Goal: Navigation & Orientation: Find specific page/section

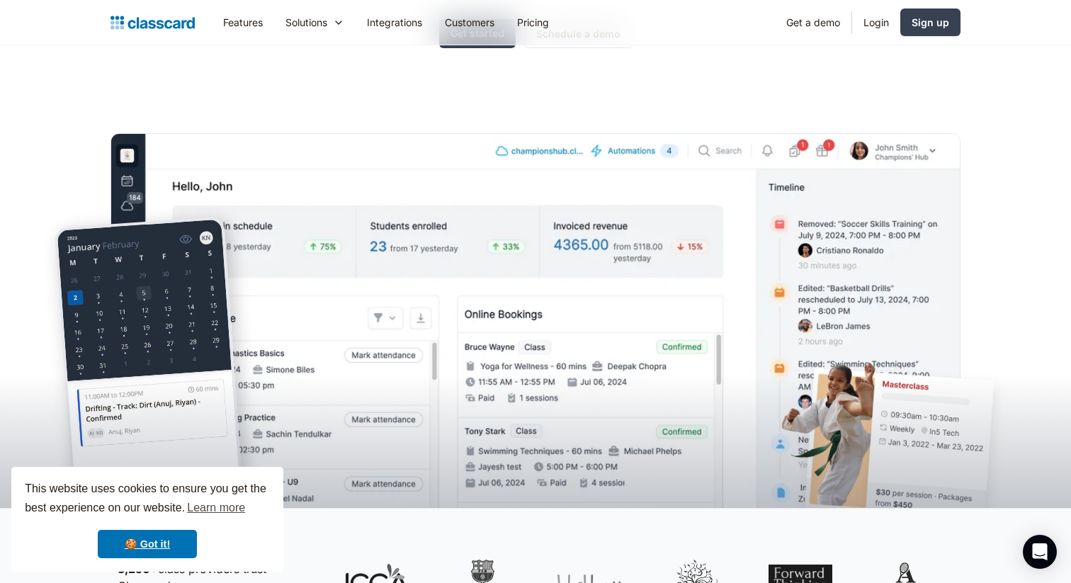
scroll to position [344, 0]
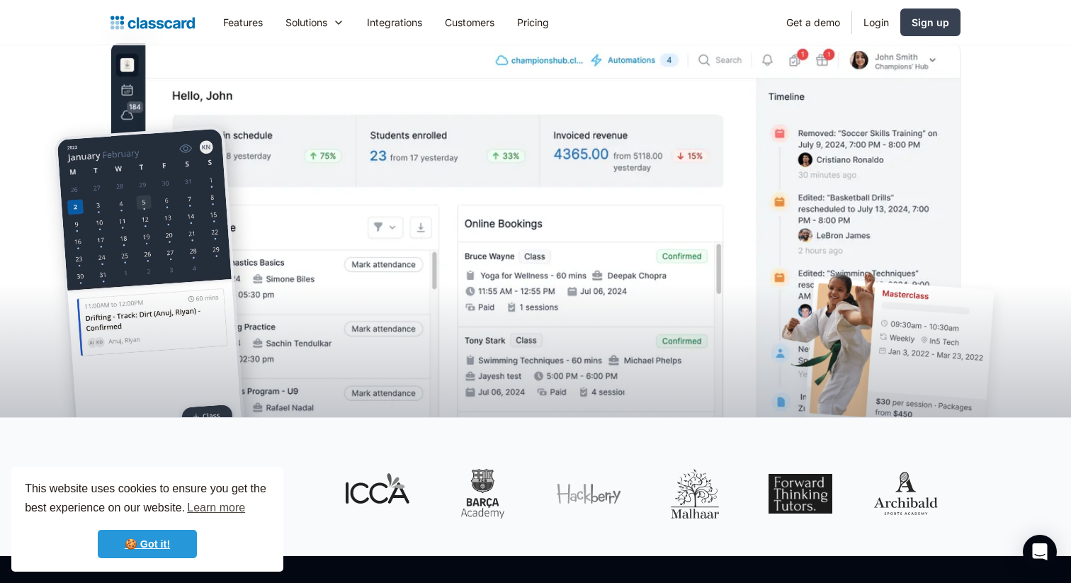
click at [166, 546] on link "🍪 Got it!" at bounding box center [147, 544] width 99 height 28
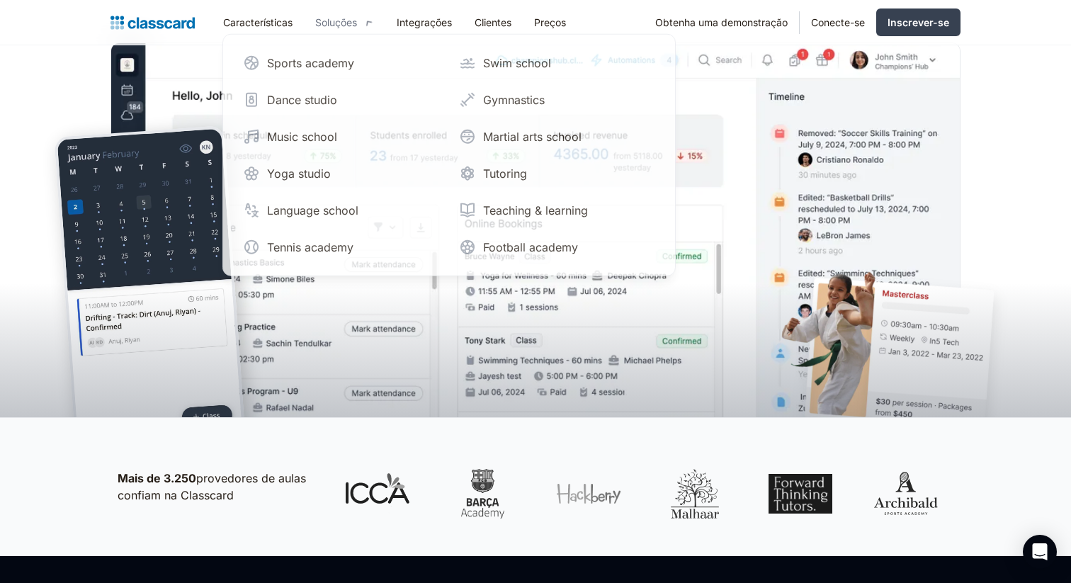
click at [363, 21] on div "Soluções" at bounding box center [344, 22] width 81 height 32
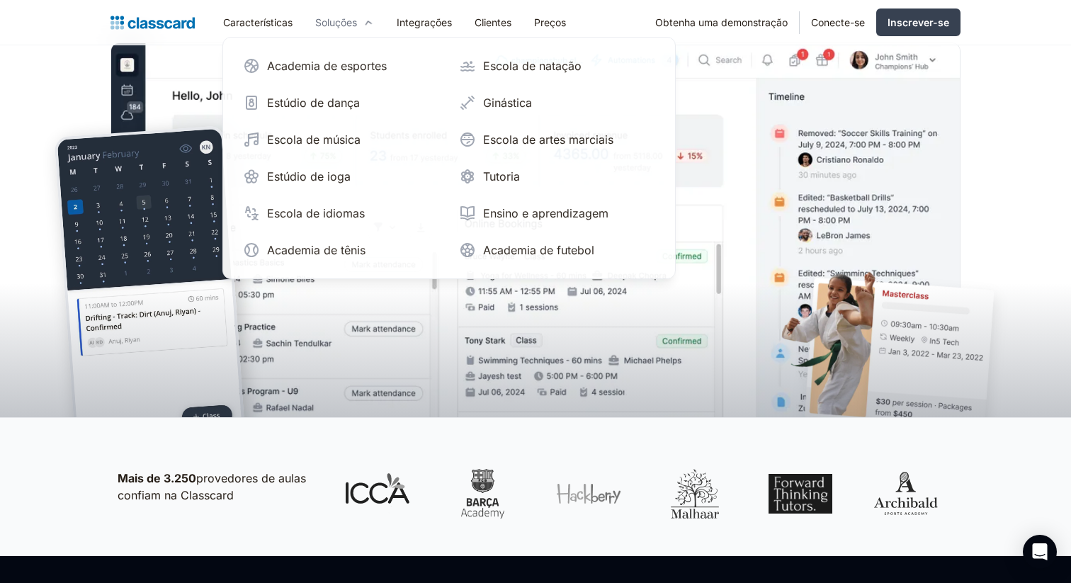
click at [353, 13] on div "Soluções" at bounding box center [344, 22] width 81 height 32
click at [351, 212] on font "Escola de idiomas" at bounding box center [316, 215] width 98 height 14
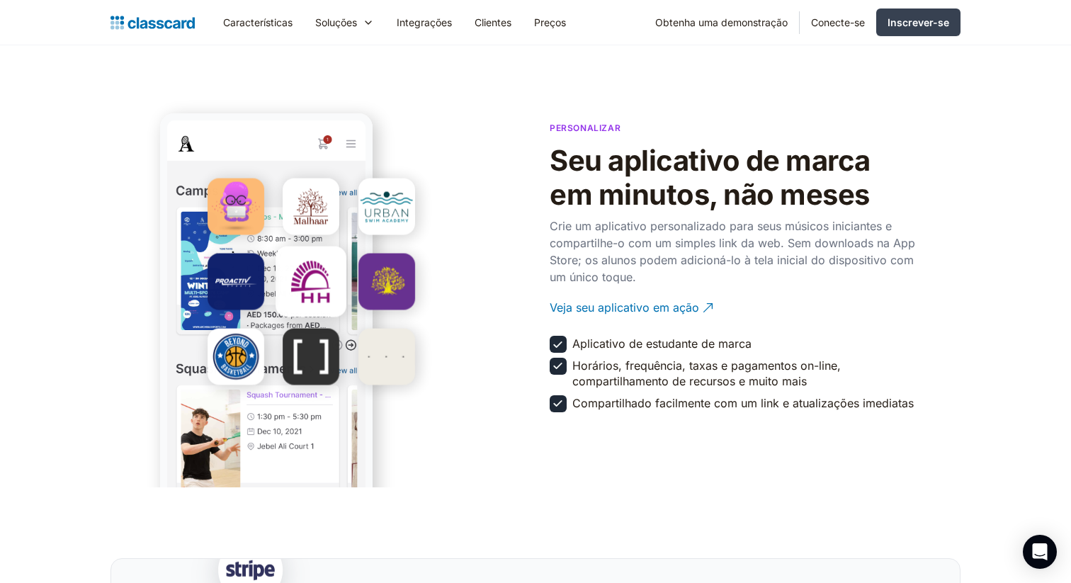
scroll to position [2631, 0]
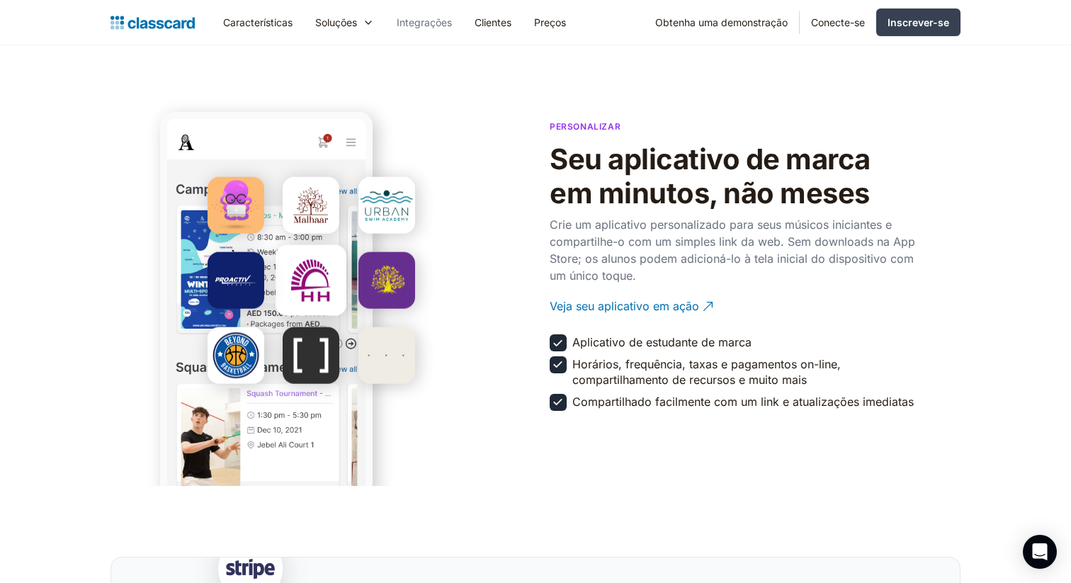
click at [426, 18] on font "Integrações" at bounding box center [424, 22] width 55 height 12
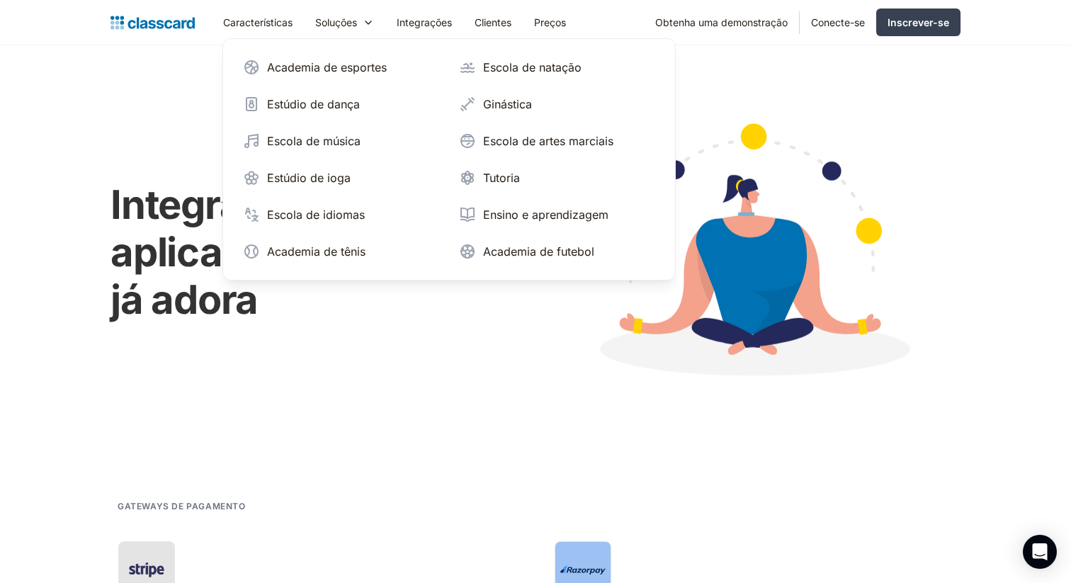
click at [355, 402] on div "Integra-se com aplicativos que você já adora" at bounding box center [536, 251] width 850 height 312
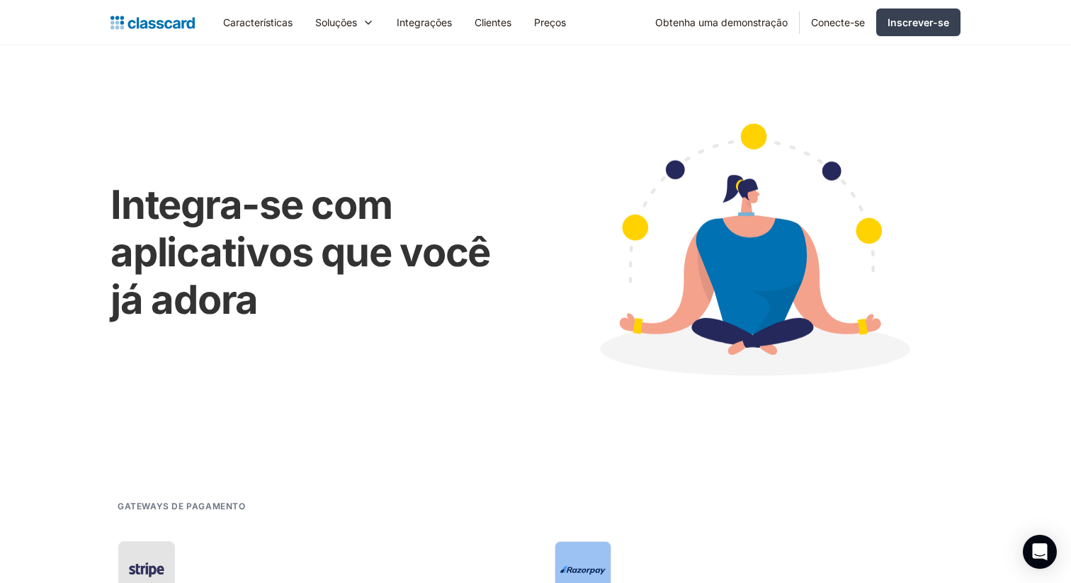
click at [159, 18] on img "lar" at bounding box center [153, 23] width 84 height 20
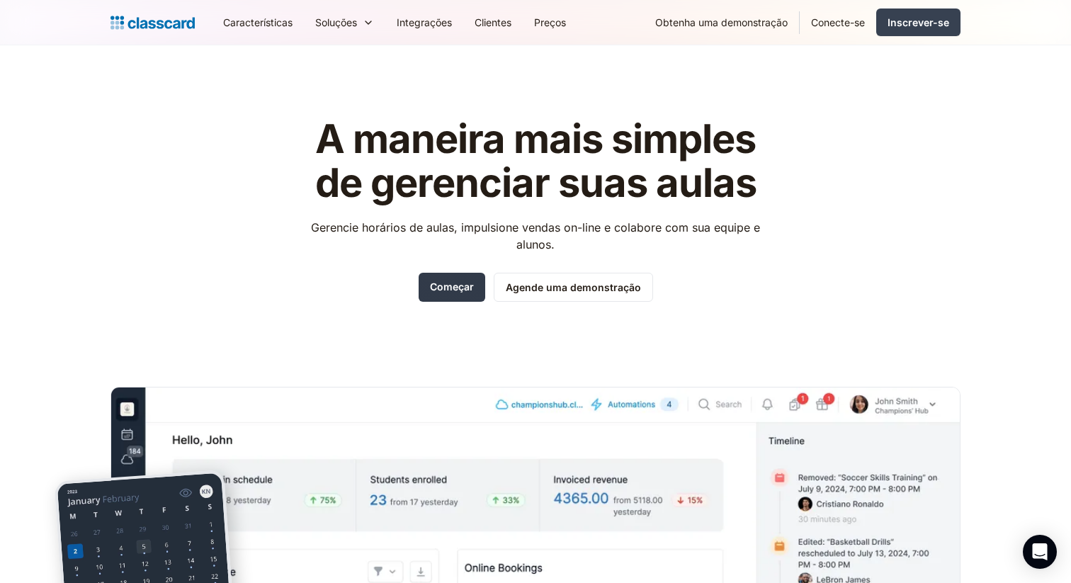
click at [468, 288] on font "Começar" at bounding box center [452, 287] width 44 height 12
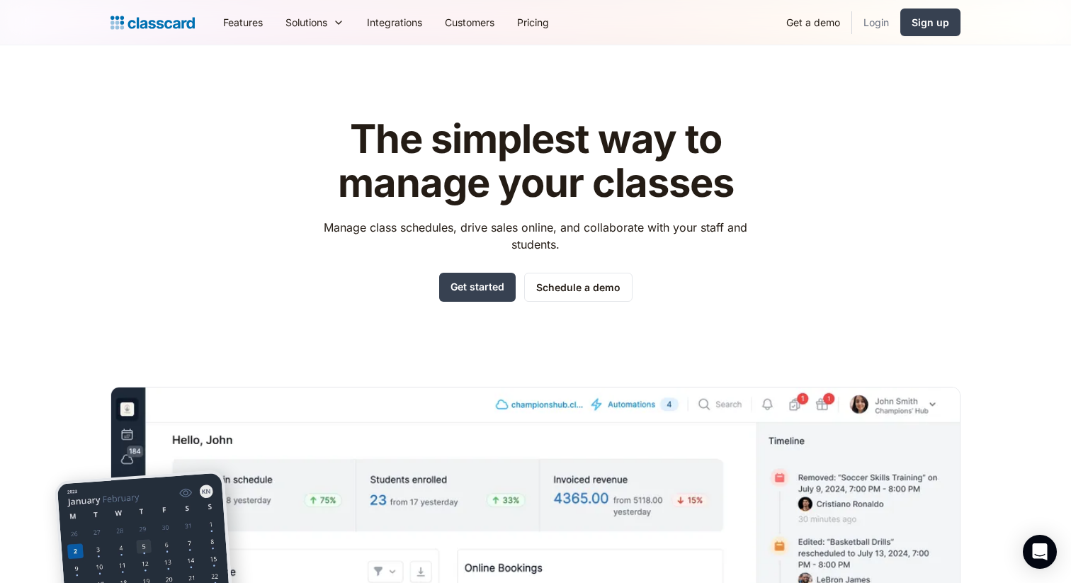
click at [874, 23] on link "Login" at bounding box center [876, 22] width 48 height 32
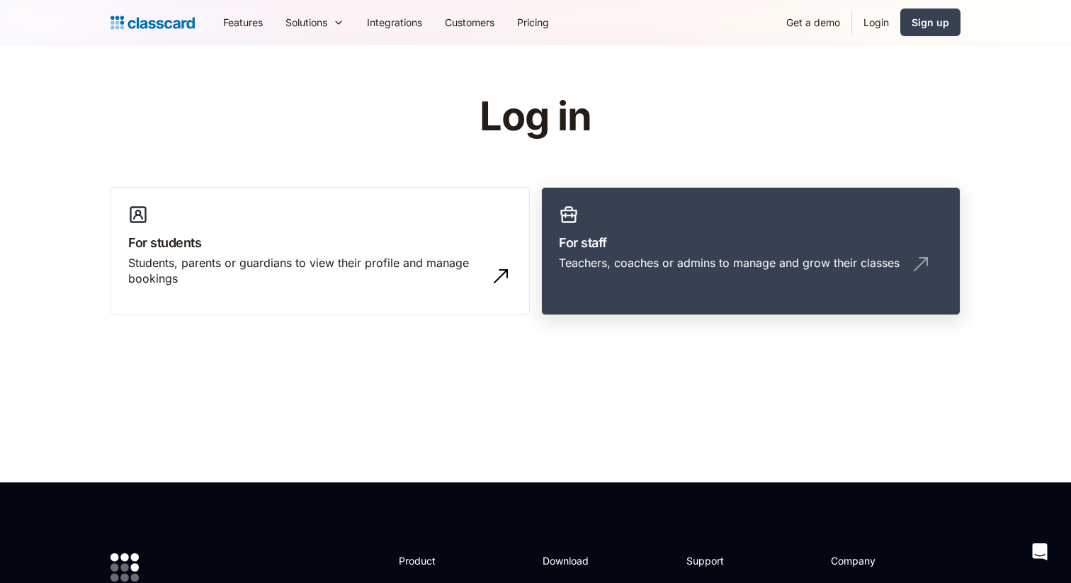
click at [597, 274] on div "Teachers, coaches or admins to manage and grow their classes" at bounding box center [751, 268] width 384 height 27
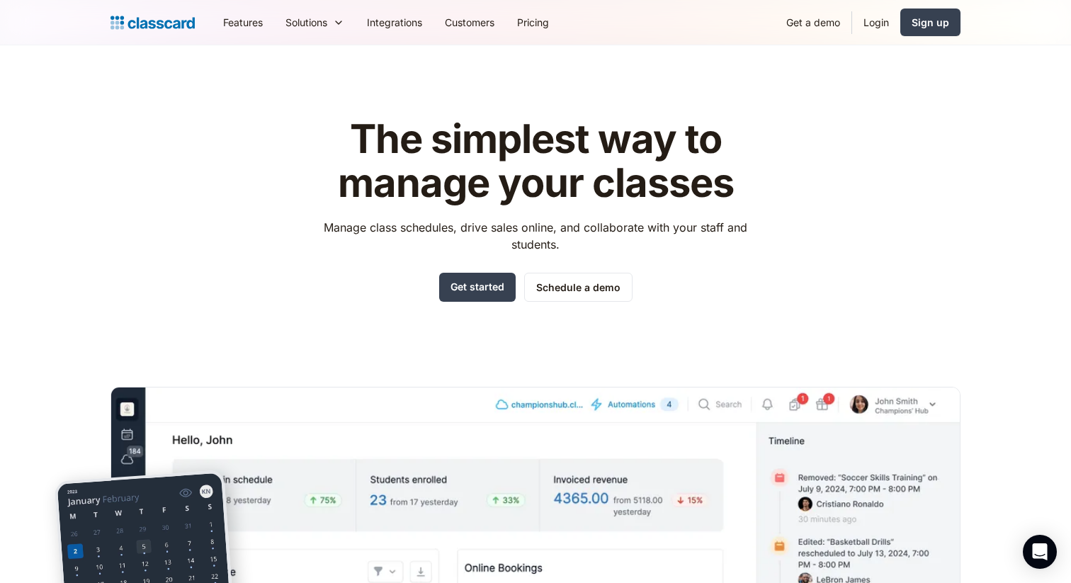
click at [154, 32] on div "Features Resources Blog The latest industry news, updates and info. Customer st…" at bounding box center [536, 22] width 850 height 32
click at [157, 23] on img "home" at bounding box center [153, 23] width 84 height 20
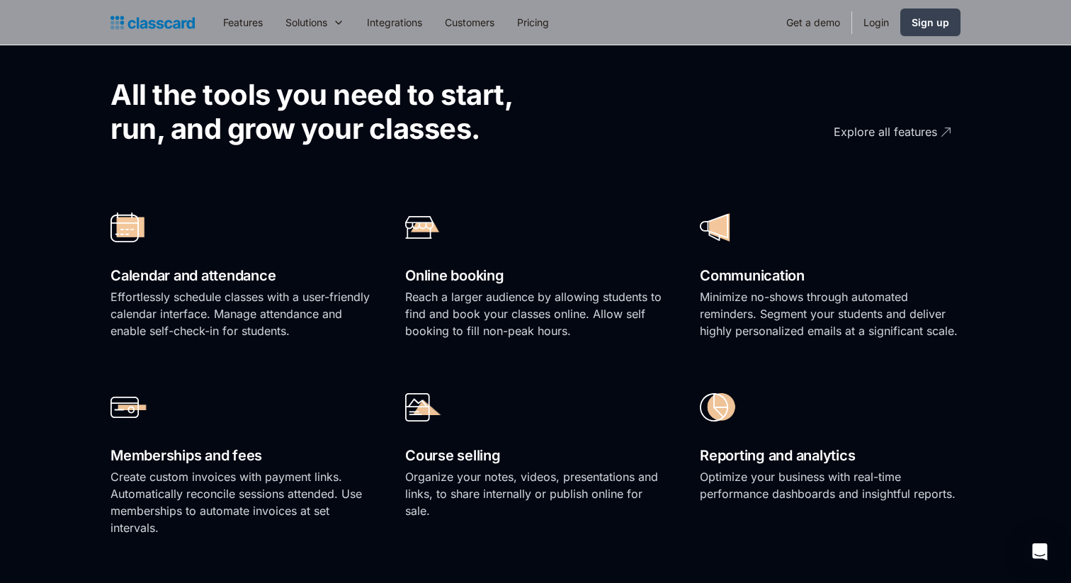
scroll to position [930, 0]
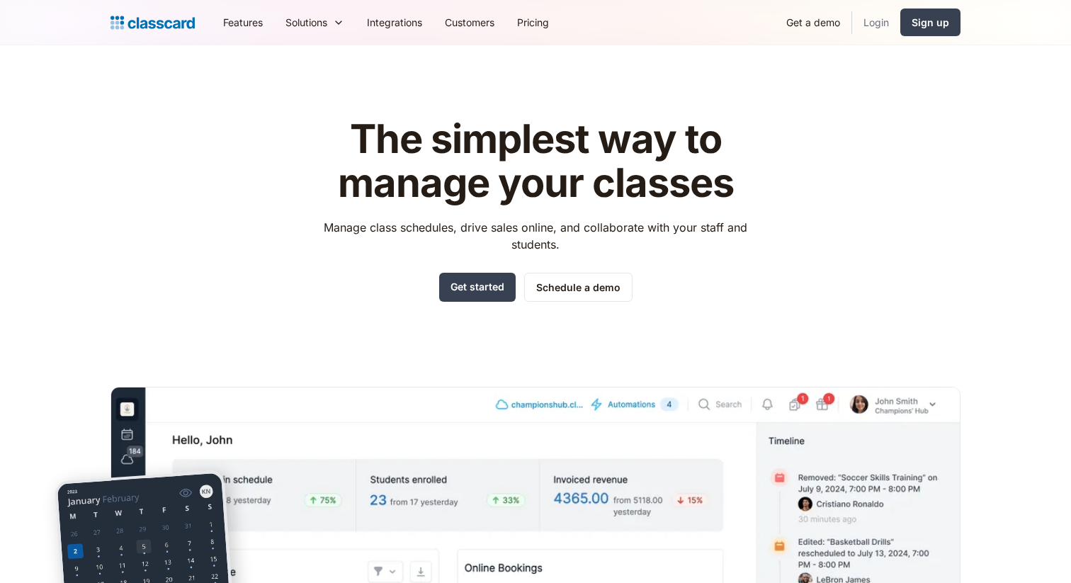
click at [888, 17] on link "Login" at bounding box center [876, 22] width 48 height 32
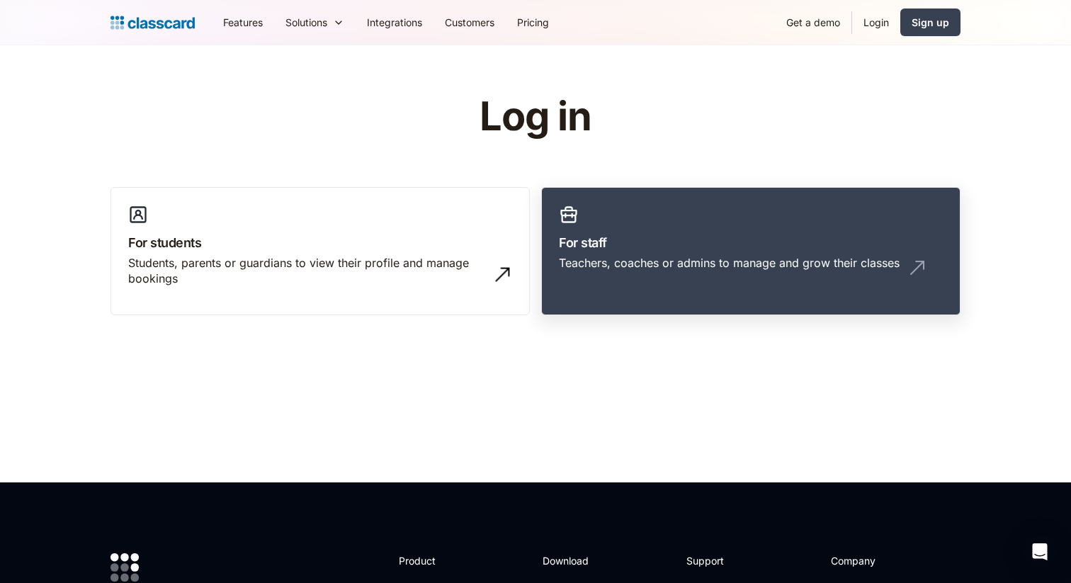
click at [660, 249] on h3 "For staff" at bounding box center [751, 242] width 384 height 19
